Goal: Task Accomplishment & Management: Manage account settings

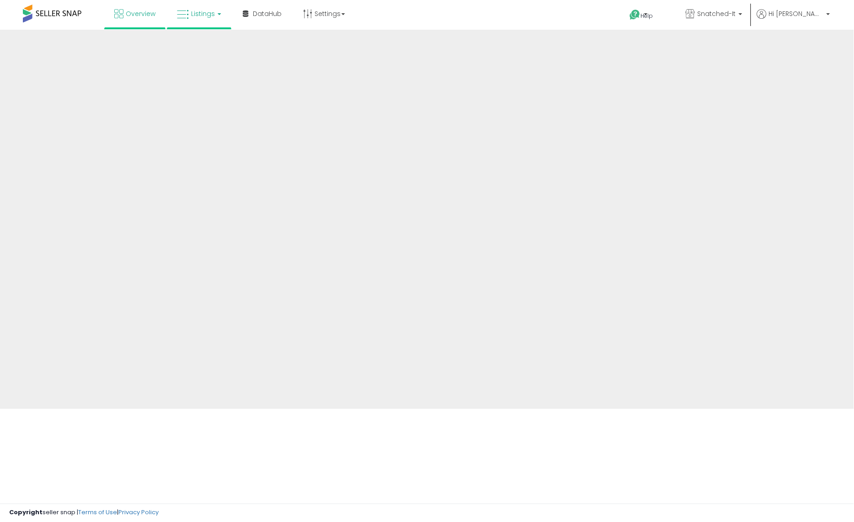
click at [189, 12] on link "Listings" at bounding box center [199, 13] width 58 height 27
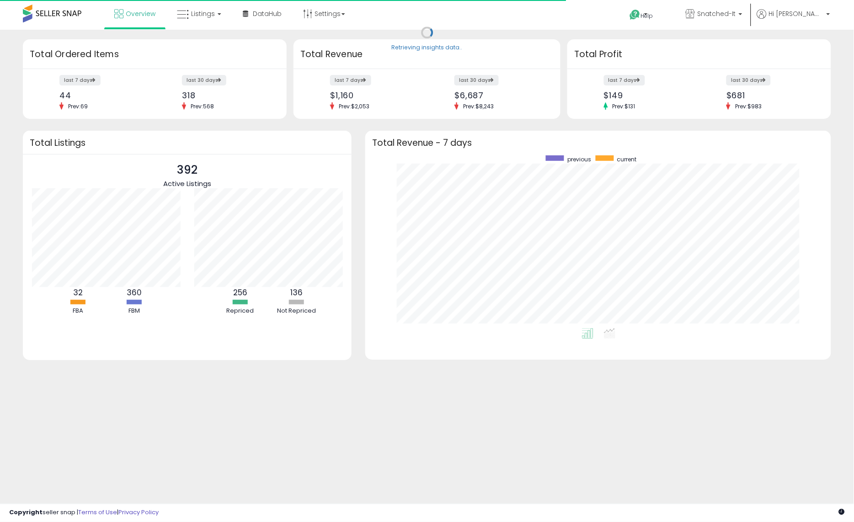
scroll to position [172, 448]
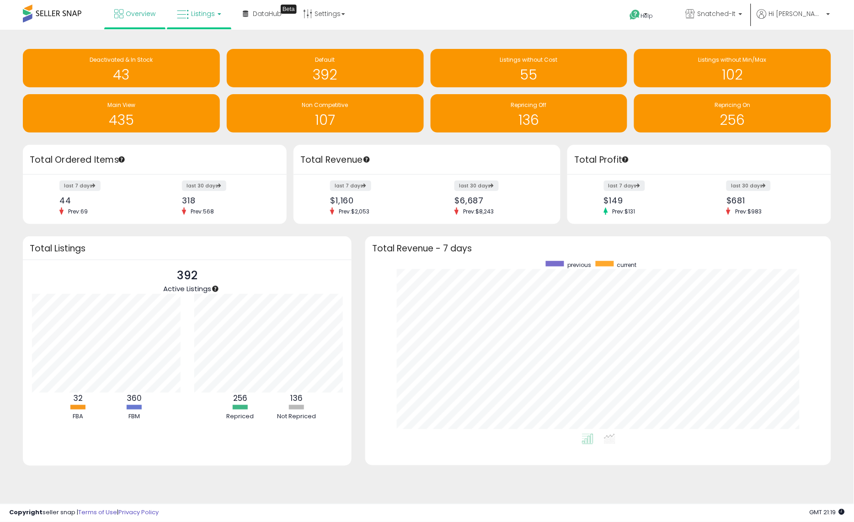
click at [193, 14] on span "Listings" at bounding box center [203, 13] width 24 height 9
click at [204, 43] on icon at bounding box center [206, 45] width 40 height 12
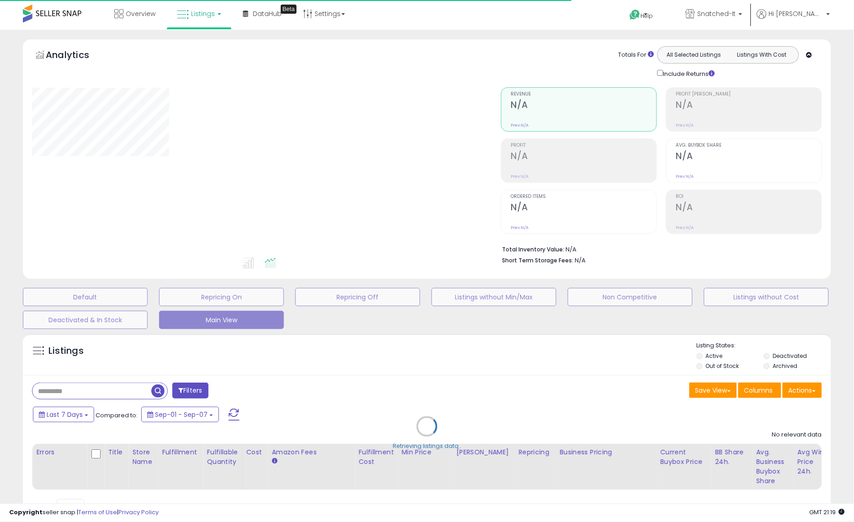
click at [107, 387] on div "Retrieving listings data.." at bounding box center [427, 433] width 822 height 209
click at [99, 391] on div "Retrieving listings data.." at bounding box center [427, 433] width 822 height 209
click at [88, 396] on div "Retrieving listings data.." at bounding box center [427, 433] width 822 height 209
click at [89, 391] on div "Retrieving listings data.." at bounding box center [427, 433] width 822 height 209
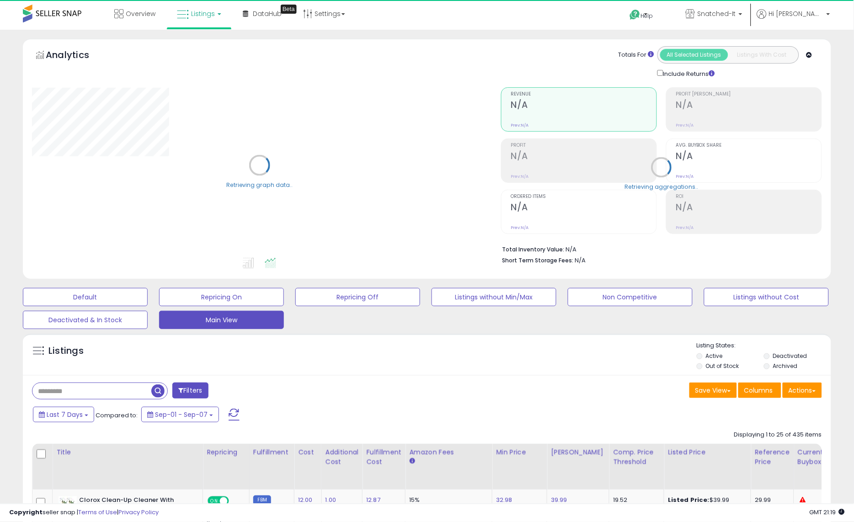
scroll to position [33, 0]
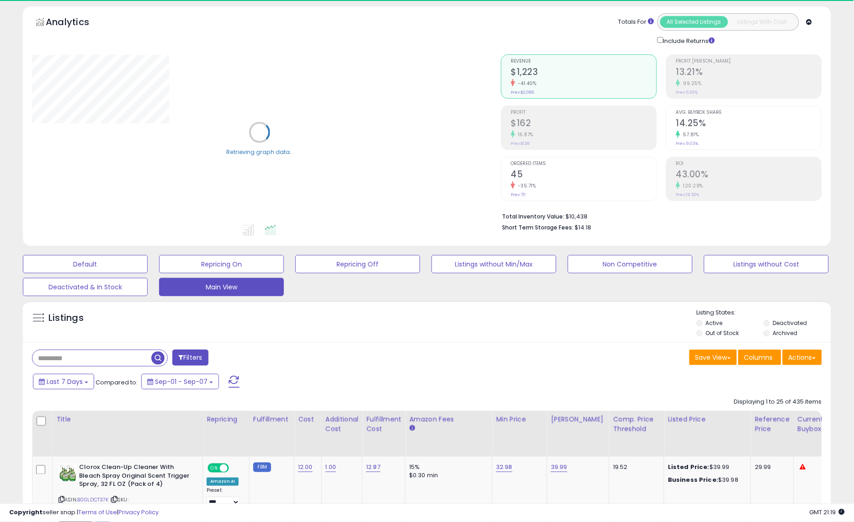
click at [83, 365] on input "text" at bounding box center [91, 358] width 119 height 16
type input "***"
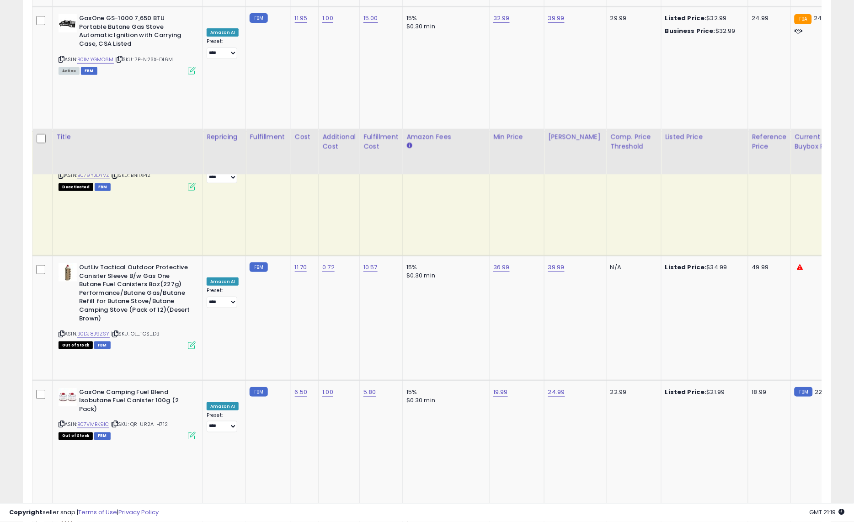
scroll to position [2308, 0]
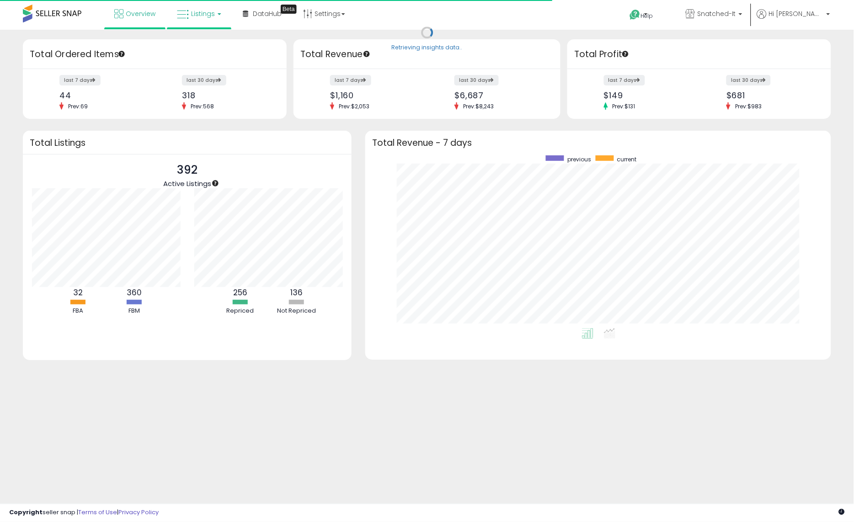
click at [191, 16] on span "Listings" at bounding box center [203, 13] width 24 height 9
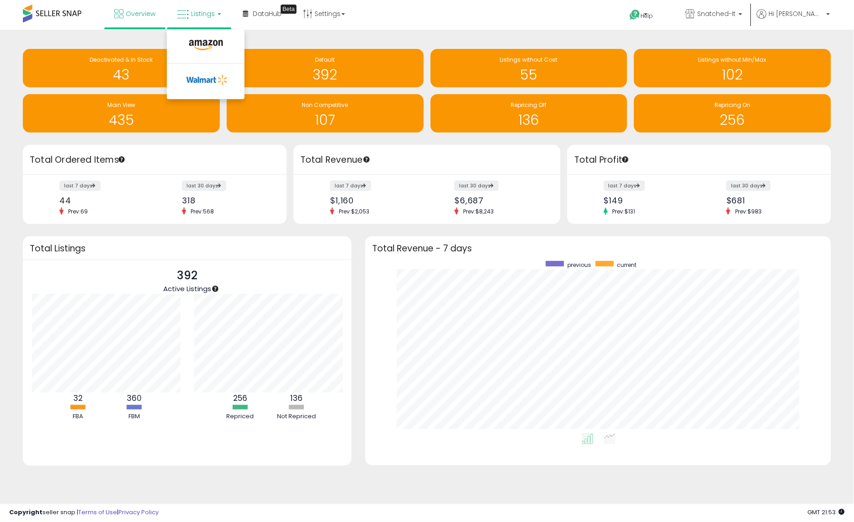
click at [207, 71] on li at bounding box center [205, 82] width 77 height 34
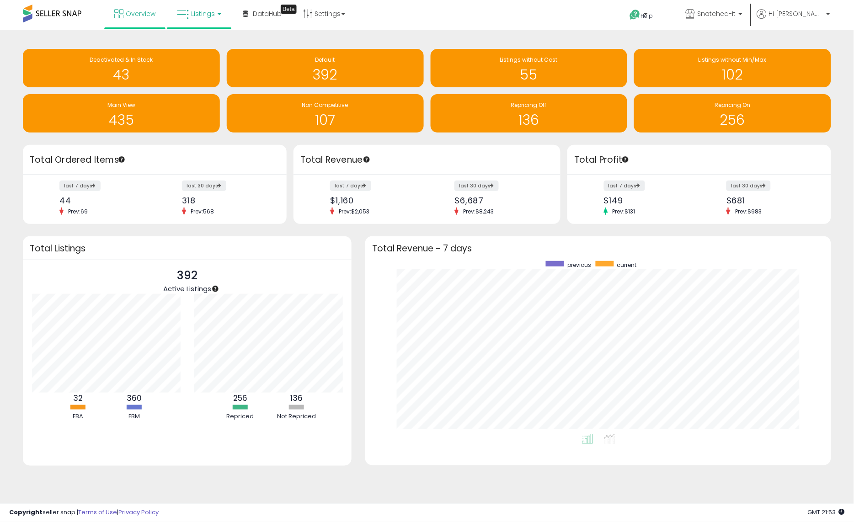
click at [209, 14] on span "Listings" at bounding box center [203, 13] width 24 height 9
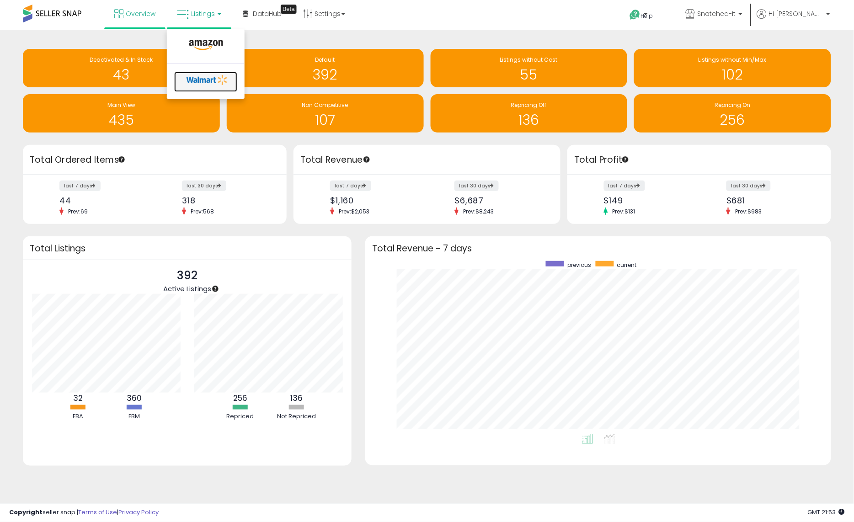
click at [200, 89] on link at bounding box center [205, 82] width 63 height 20
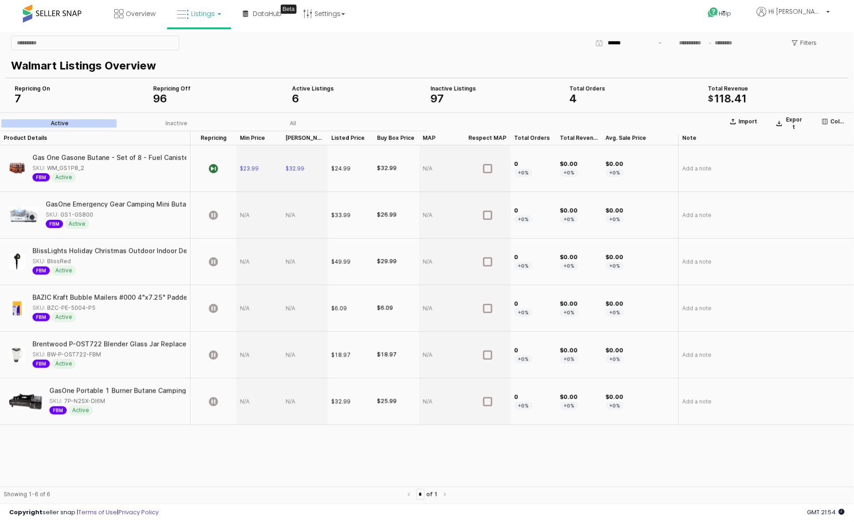
click at [196, 14] on span "Listings" at bounding box center [203, 13] width 24 height 9
click at [199, 49] on icon at bounding box center [206, 45] width 40 height 12
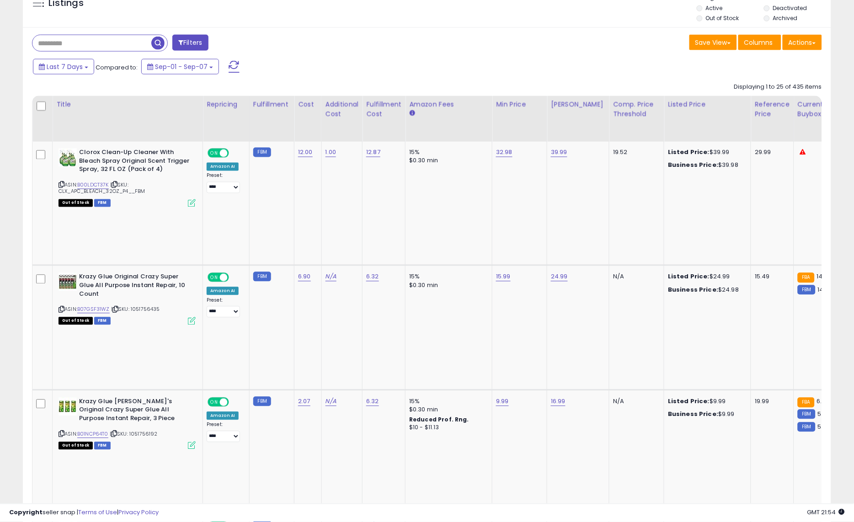
scroll to position [354, 0]
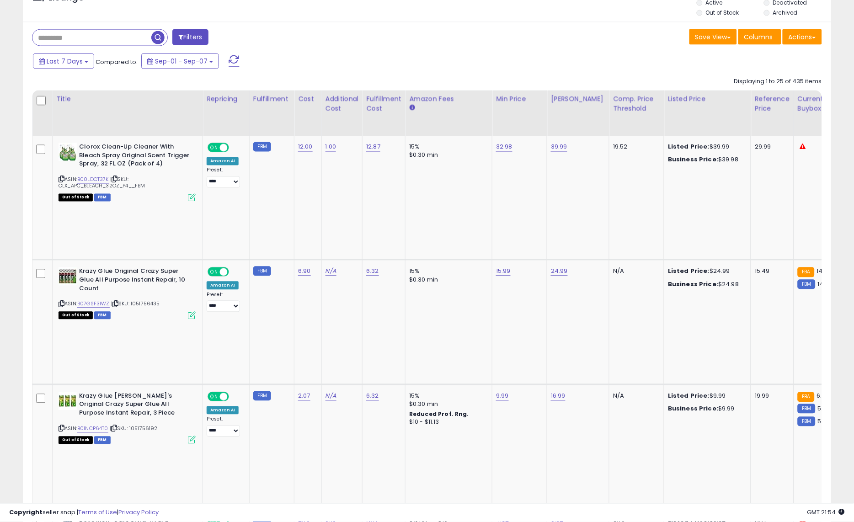
click at [99, 39] on input "text" at bounding box center [91, 38] width 119 height 16
type input "***"
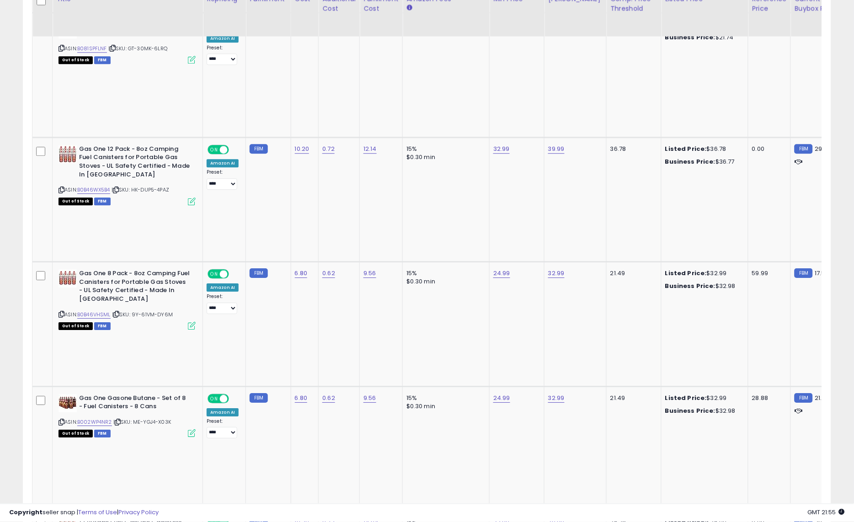
scroll to position [591, 0]
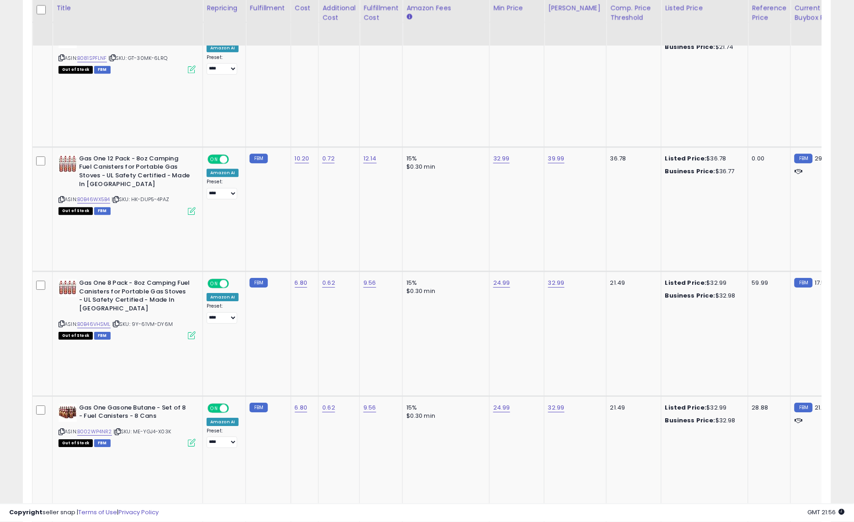
click at [502, 522] on link "32.99" at bounding box center [502, 532] width 16 height 9
click at [447, 334] on input "*****" at bounding box center [475, 334] width 81 height 16
type input "*****"
click button "submit" at bounding box center [528, 333] width 16 height 14
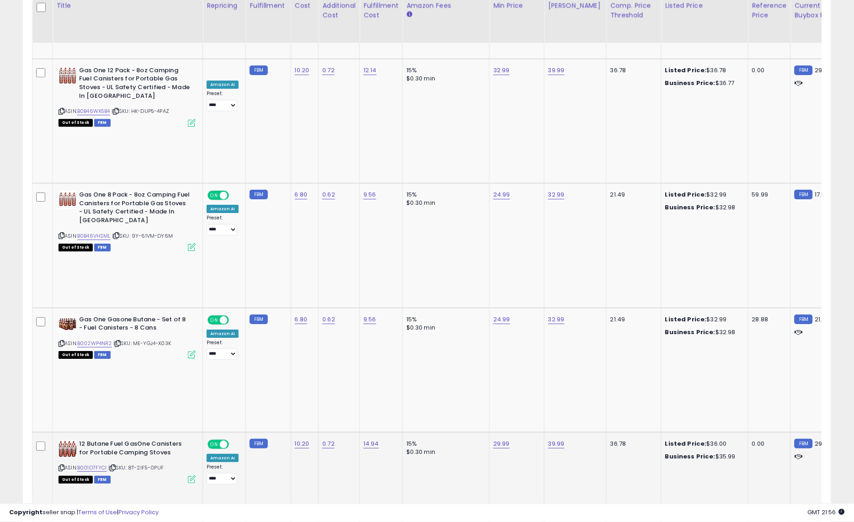
scroll to position [697, 0]
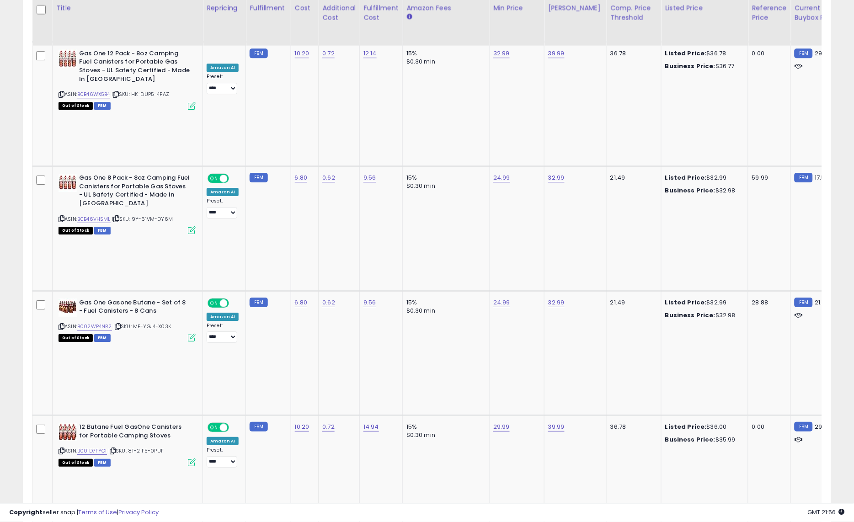
type input "*****"
click button "submit" at bounding box center [528, 317] width 16 height 14
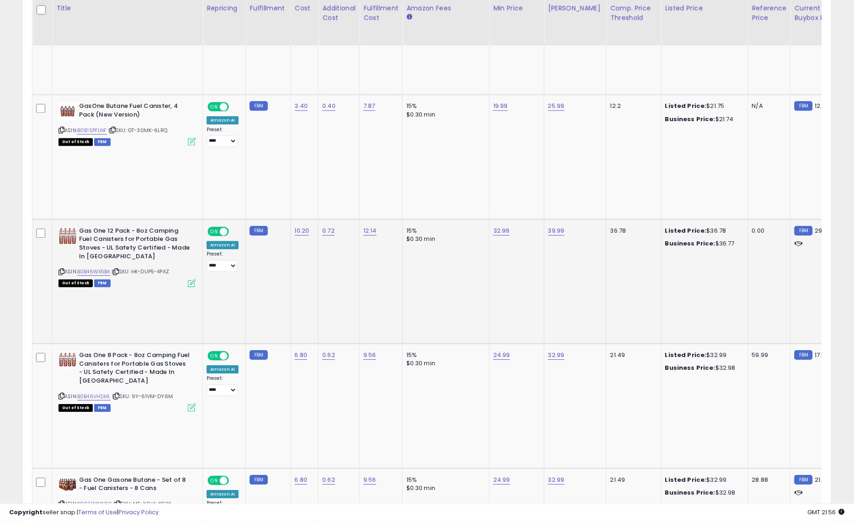
scroll to position [519, 0]
click at [494, 227] on link "32.99" at bounding box center [502, 231] width 16 height 9
type input "*****"
click button "submit" at bounding box center [528, 138] width 16 height 14
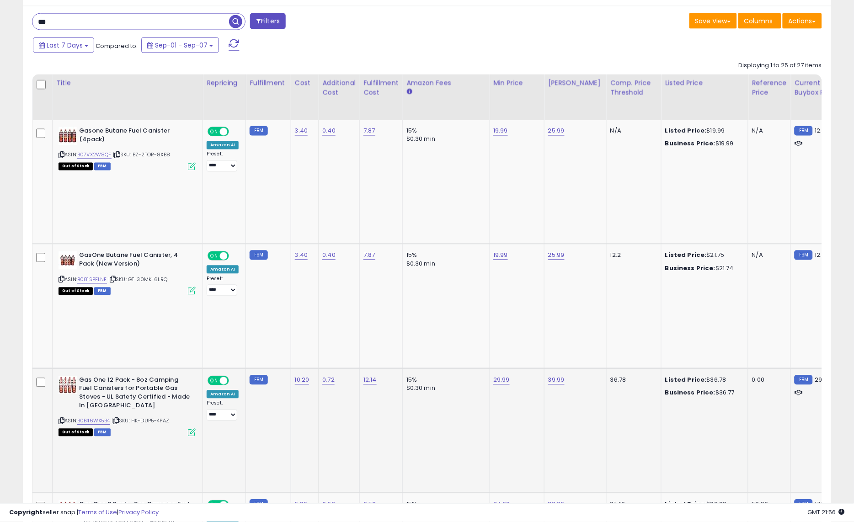
scroll to position [246, 0]
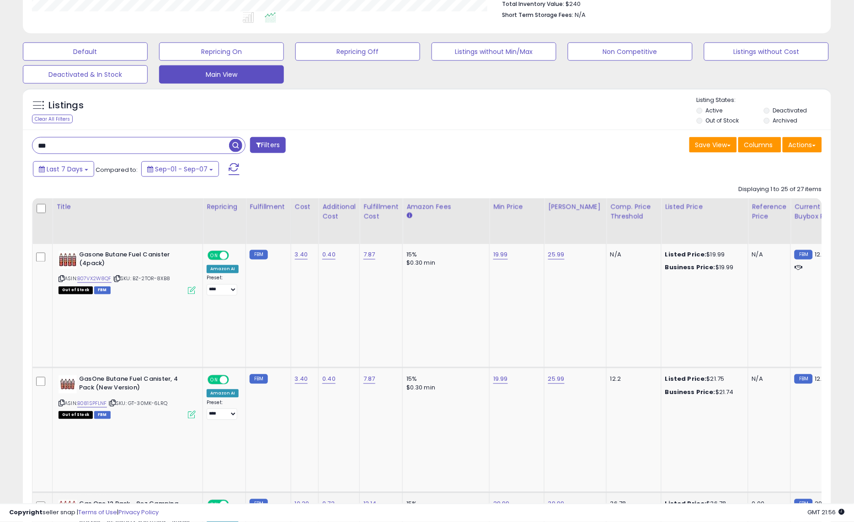
click at [119, 149] on input "***" at bounding box center [130, 146] width 197 height 16
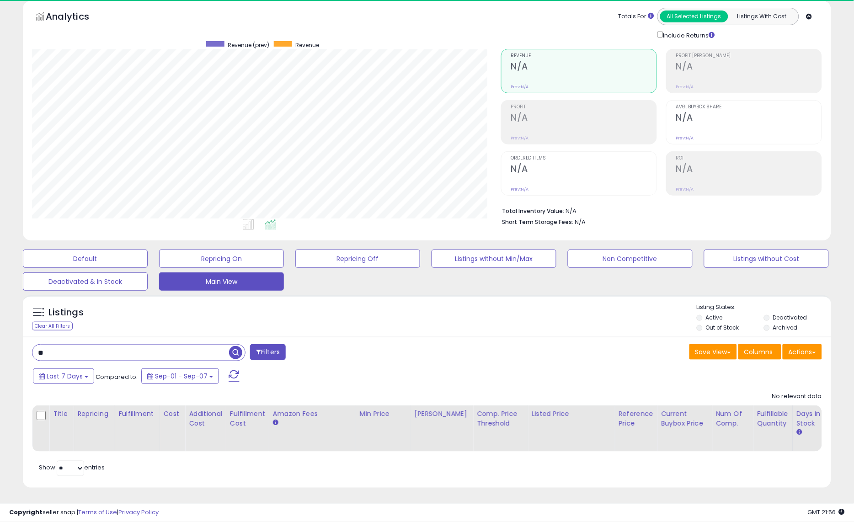
scroll to position [188, 469]
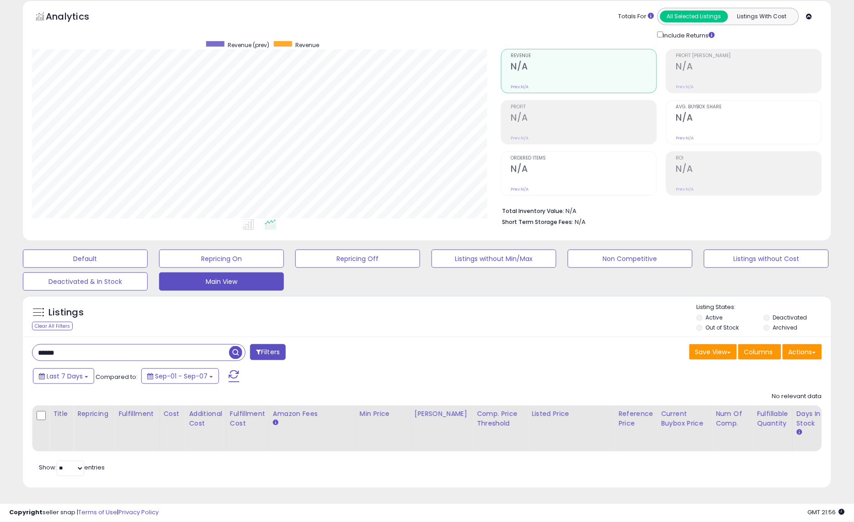
type input "******"
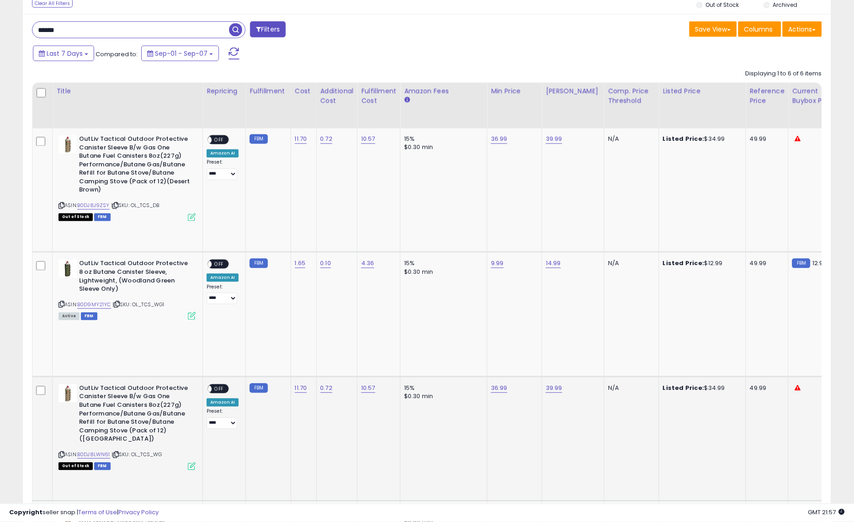
scroll to position [350, 0]
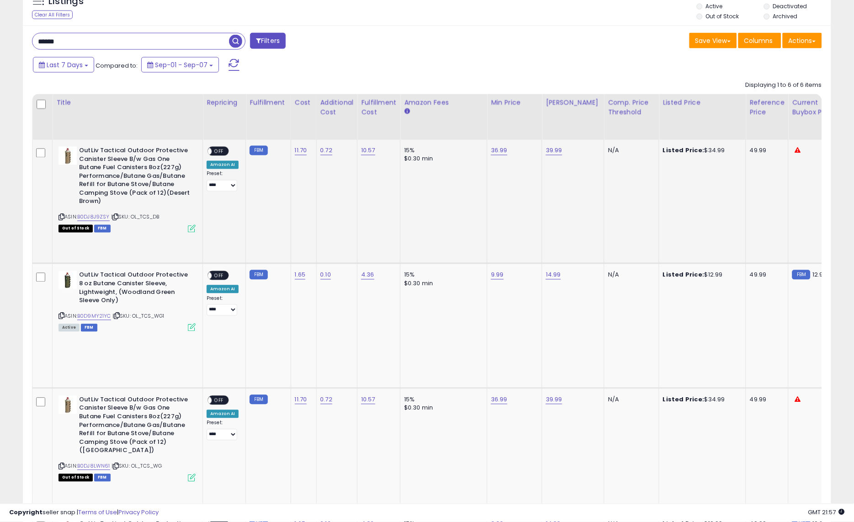
click at [477, 180] on td "15% $0.30 min" at bounding box center [444, 202] width 87 height 124
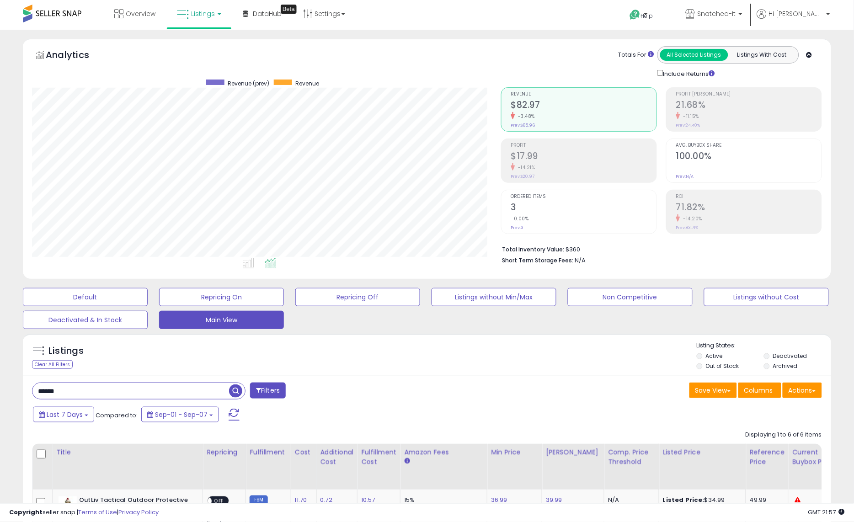
scroll to position [39, 0]
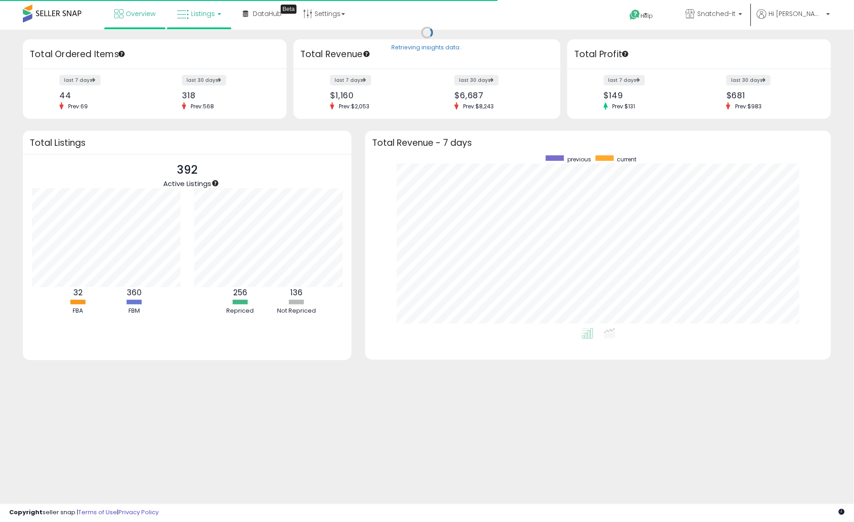
click at [201, 12] on span "Listings" at bounding box center [203, 13] width 24 height 9
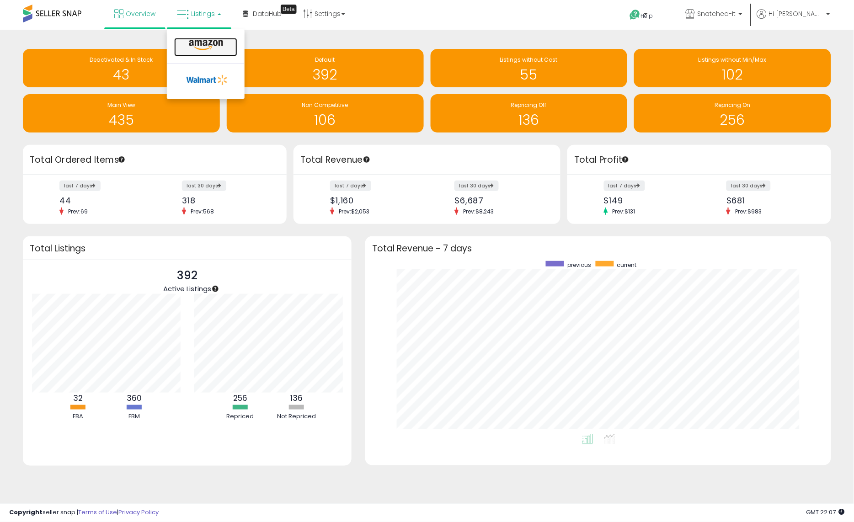
click at [201, 49] on icon at bounding box center [206, 45] width 40 height 12
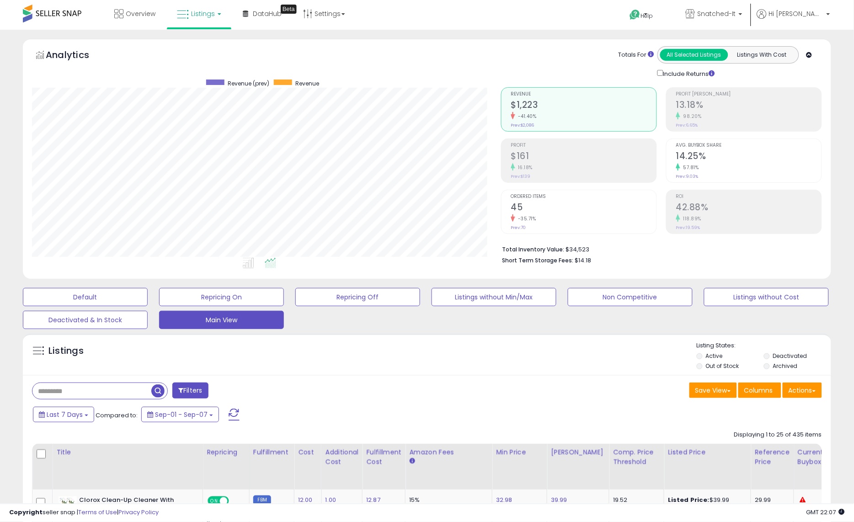
scroll to position [351, 0]
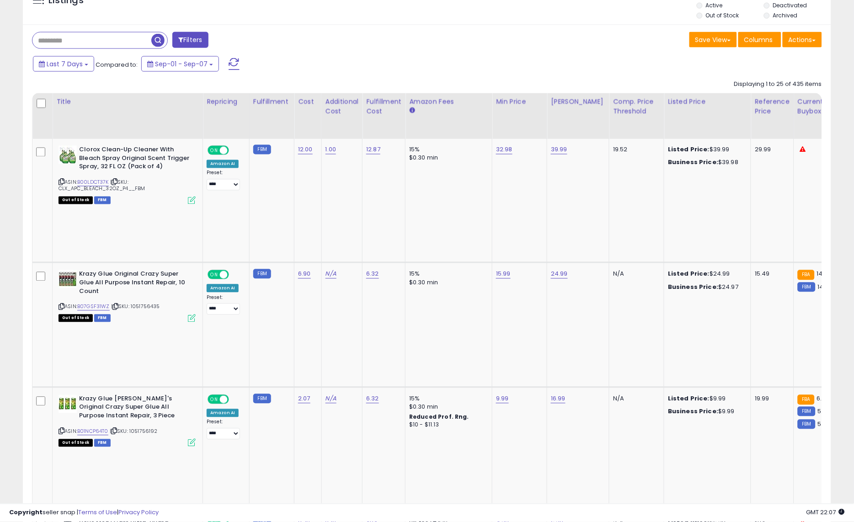
click at [110, 39] on input "text" at bounding box center [91, 40] width 119 height 16
click at [110, 40] on input "text" at bounding box center [130, 40] width 197 height 16
type input "***"
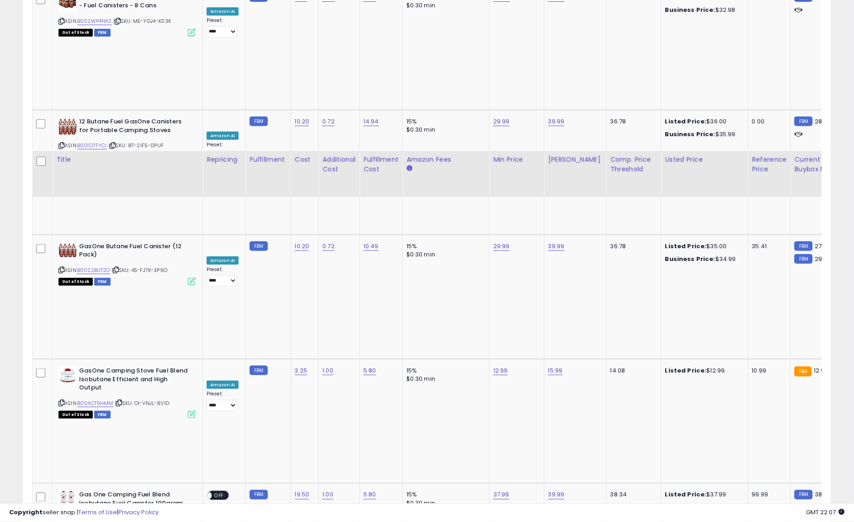
scroll to position [1154, 0]
